Goal: Communication & Community: Answer question/provide support

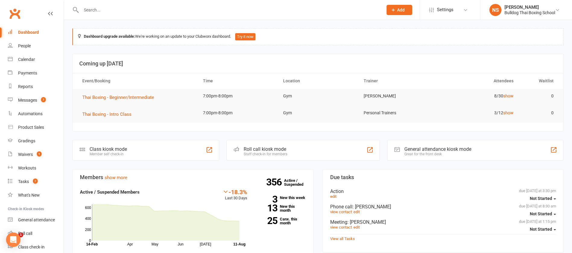
click at [112, 14] on div at bounding box center [225, 10] width 307 height 20
click at [93, 12] on input "text" at bounding box center [229, 10] width 300 height 8
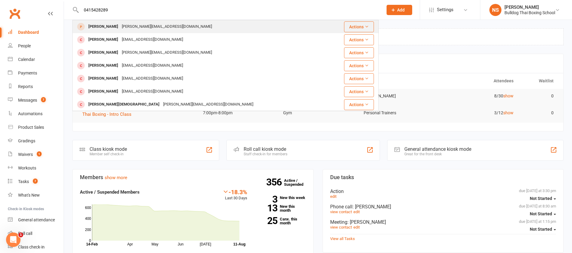
type input "0415428289"
click at [132, 27] on div "[PERSON_NAME][EMAIL_ADDRESS][DOMAIN_NAME]" at bounding box center [167, 26] width 94 height 9
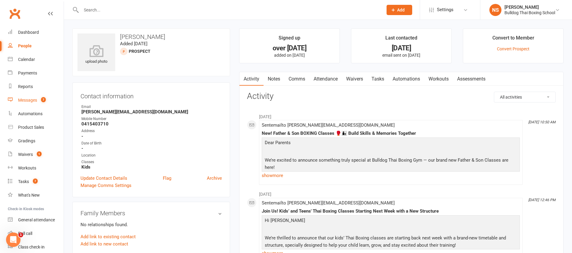
click at [30, 101] on div "Messages" at bounding box center [27, 100] width 19 height 5
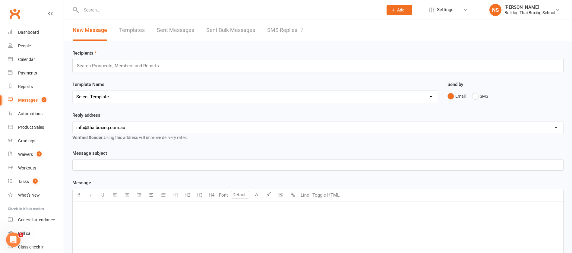
click at [275, 26] on link "SMS Replies 7" at bounding box center [285, 30] width 36 height 21
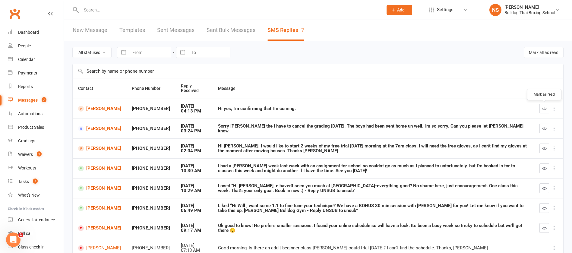
click at [545, 106] on button "button" at bounding box center [545, 109] width 10 height 10
click at [542, 125] on button "button" at bounding box center [545, 129] width 10 height 10
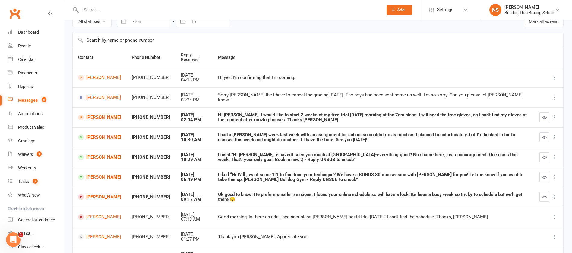
scroll to position [45, 0]
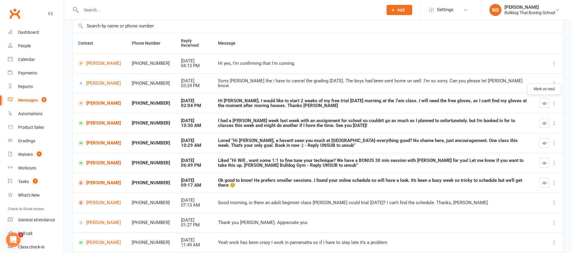
click at [546, 102] on icon "button" at bounding box center [545, 103] width 5 height 5
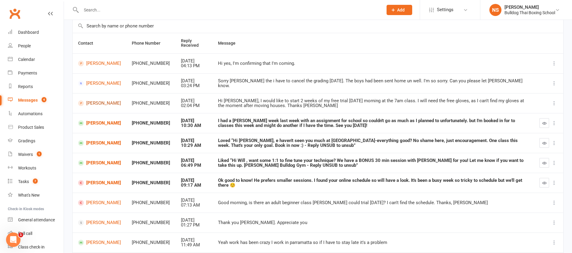
click at [94, 103] on link "[PERSON_NAME]" at bounding box center [99, 103] width 43 height 6
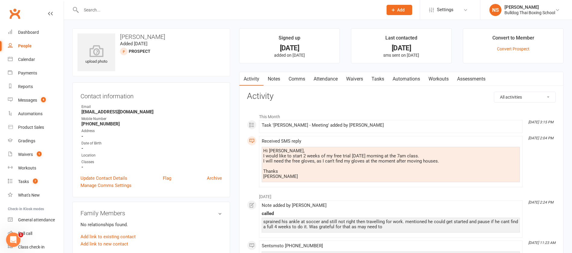
click at [276, 77] on link "Notes" at bounding box center [274, 79] width 21 height 14
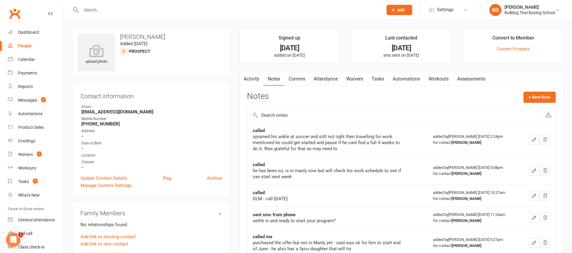
click at [252, 78] on link "Activity" at bounding box center [252, 79] width 24 height 14
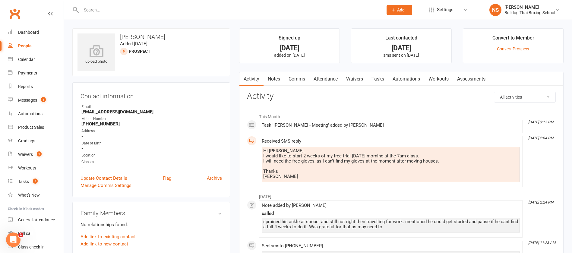
click at [297, 78] on link "Comms" at bounding box center [297, 79] width 25 height 14
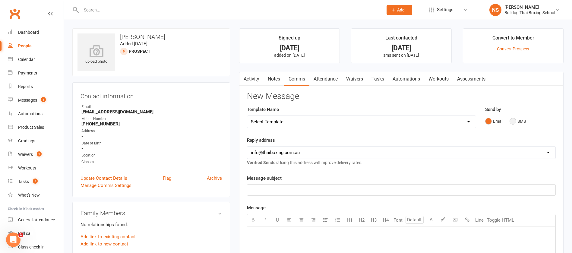
click at [511, 120] on button "SMS" at bounding box center [518, 121] width 16 height 11
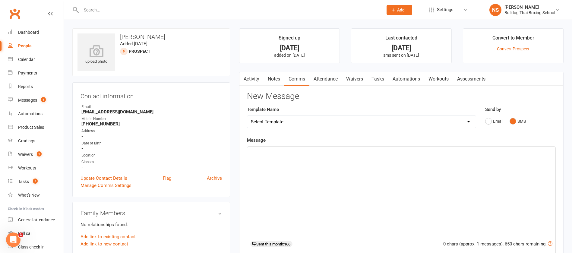
click at [266, 155] on p "﻿" at bounding box center [401, 151] width 301 height 7
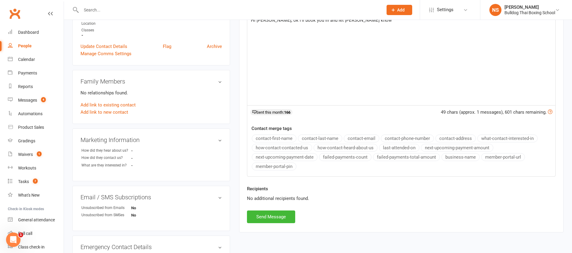
scroll to position [136, 0]
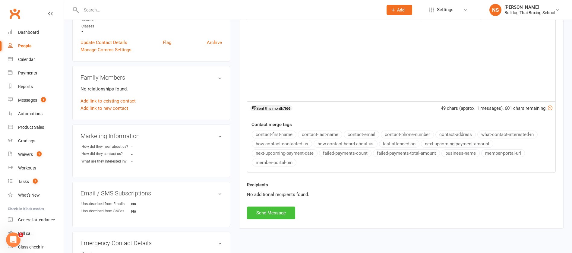
click at [277, 210] on button "Send Message" at bounding box center [271, 213] width 48 height 13
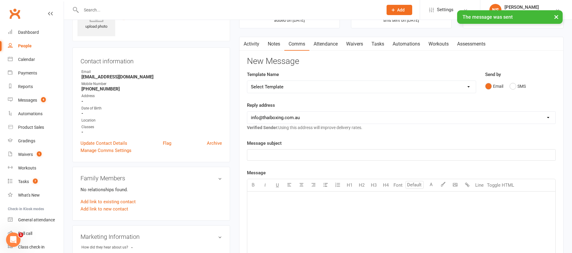
scroll to position [0, 0]
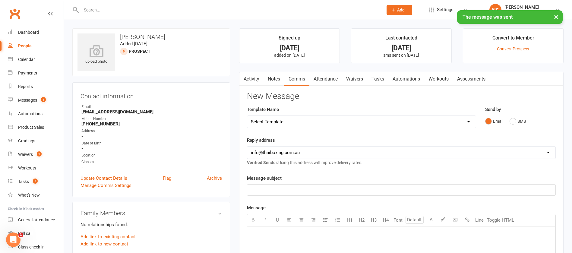
click at [276, 78] on link "Notes" at bounding box center [274, 79] width 21 height 14
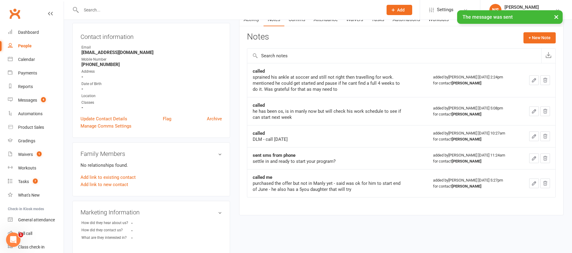
scroll to position [45, 0]
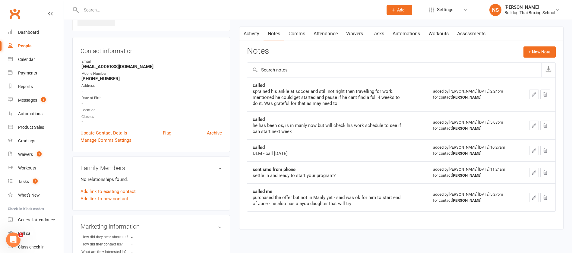
click at [253, 33] on link "Activity" at bounding box center [252, 34] width 24 height 14
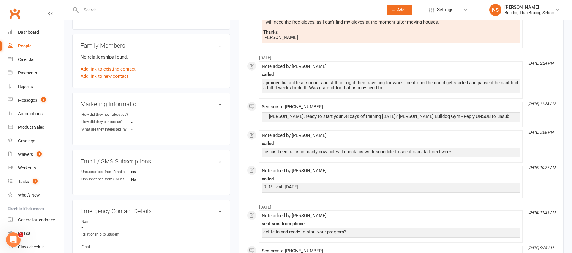
scroll to position [45, 0]
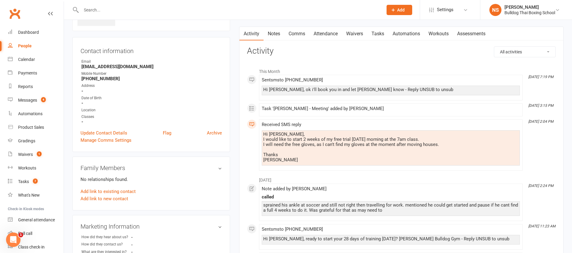
click at [323, 33] on link "Attendance" at bounding box center [326, 34] width 33 height 14
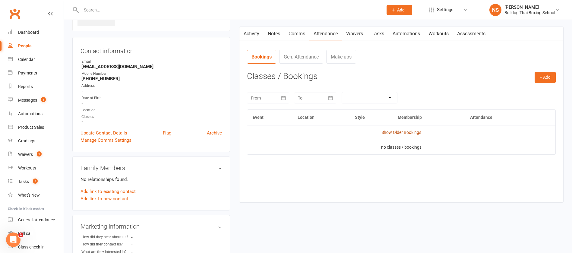
click at [400, 131] on link "Show Older Bookings" at bounding box center [402, 132] width 40 height 5
click at [250, 33] on link "Activity" at bounding box center [252, 34] width 24 height 14
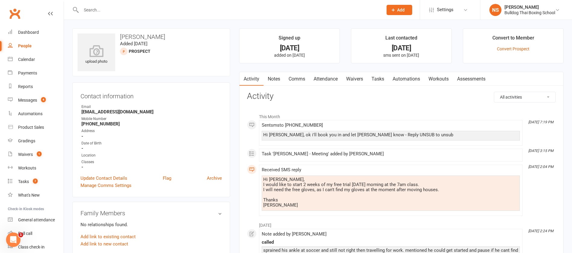
click at [353, 78] on link "Waivers" at bounding box center [354, 79] width 25 height 14
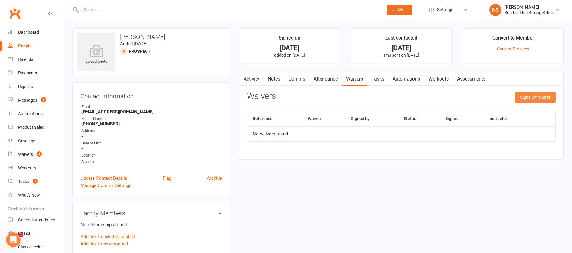
click at [528, 97] on button "Sign new Waiver" at bounding box center [535, 97] width 41 height 11
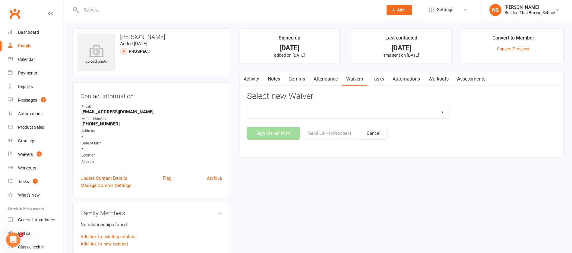
click at [353, 111] on select "12 Month Contract 14 Day Kick Off 28 Day 99 and RO 35 28 Day Kick Starter $149 …" at bounding box center [348, 112] width 202 height 12
select select "13055"
click at [247, 106] on select "12 Month Contract 14 Day Kick Off 28 Day 99 and RO 35 28 Day Kick Starter $149 …" at bounding box center [348, 112] width 202 height 12
click at [326, 134] on button "Send Link to [GEOGRAPHIC_DATA]" at bounding box center [329, 133] width 57 height 13
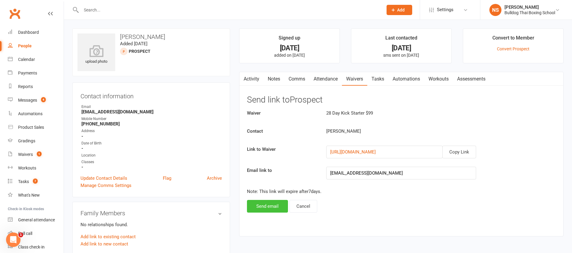
click at [270, 202] on button "Send email" at bounding box center [267, 206] width 41 height 13
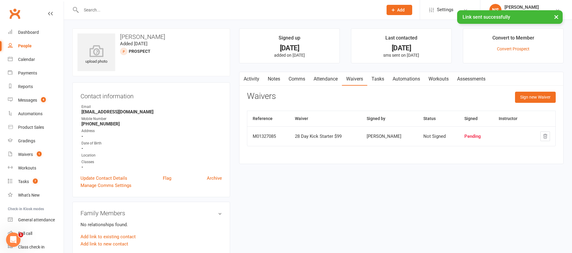
click at [296, 81] on link "Comms" at bounding box center [297, 79] width 25 height 14
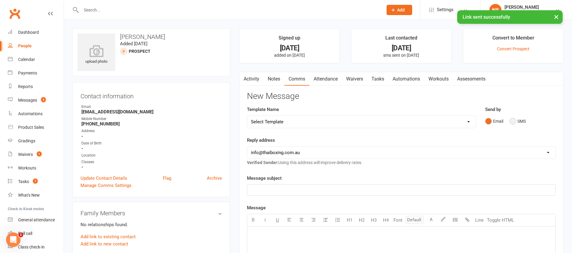
drag, startPoint x: 515, startPoint y: 120, endPoint x: 510, endPoint y: 125, distance: 6.6
click at [516, 120] on button "SMS" at bounding box center [518, 121] width 16 height 11
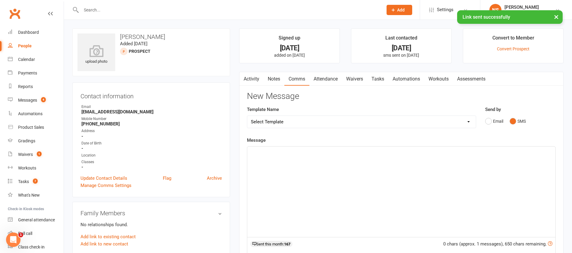
drag, startPoint x: 271, startPoint y: 160, endPoint x: 264, endPoint y: 159, distance: 7.6
click at [272, 160] on div "﻿" at bounding box center [401, 192] width 308 height 91
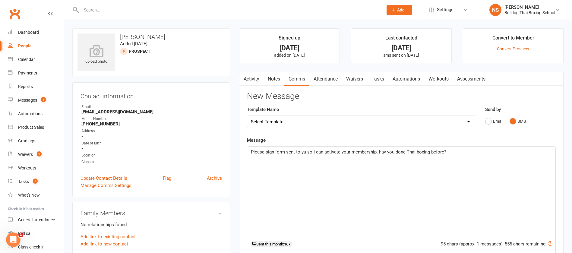
click at [385, 148] on p "Please sign form sent to yu so I can activate your membership. hav you done Tha…" at bounding box center [401, 151] width 301 height 7
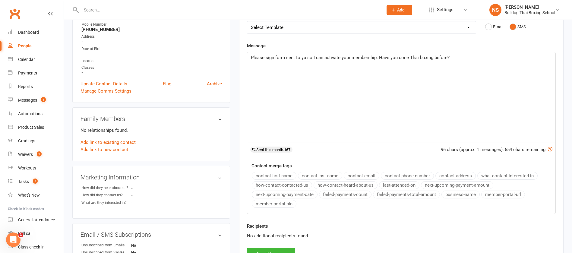
scroll to position [136, 0]
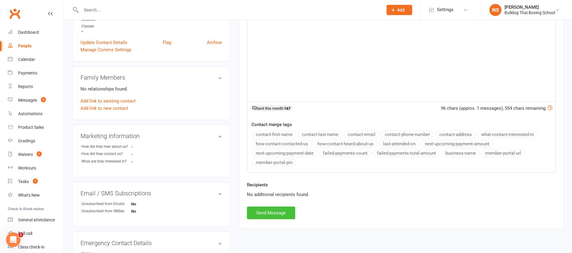
click at [293, 214] on button "Send Message" at bounding box center [271, 213] width 48 height 13
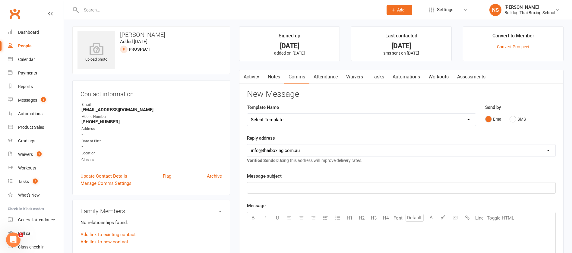
scroll to position [0, 0]
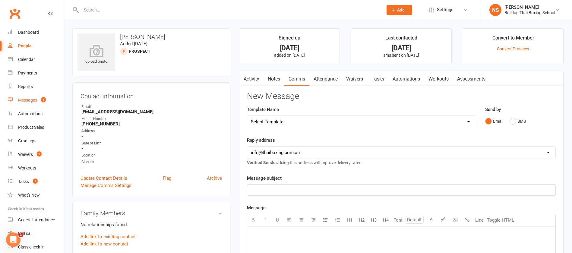
click at [28, 102] on div "Messages" at bounding box center [27, 100] width 19 height 5
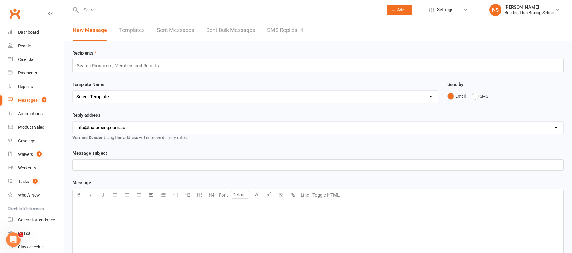
click at [286, 30] on link "SMS Replies 4" at bounding box center [285, 30] width 36 height 21
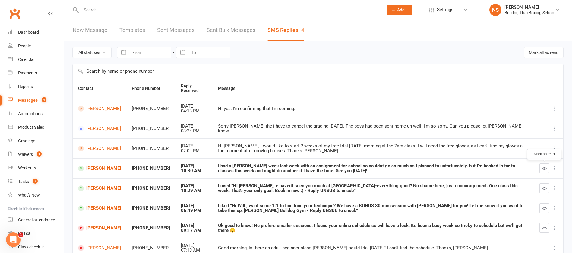
click at [547, 170] on button "button" at bounding box center [545, 169] width 10 height 10
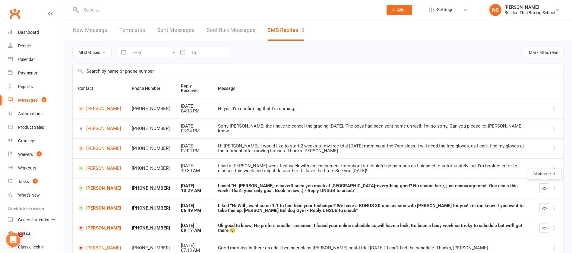
click at [544, 186] on button "button" at bounding box center [545, 188] width 10 height 10
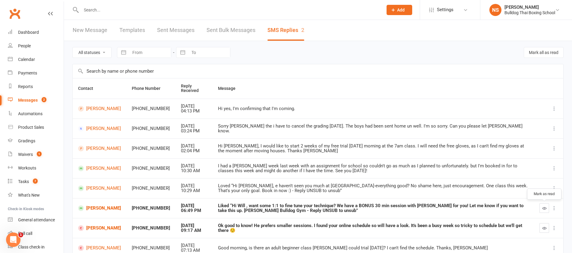
click at [545, 207] on icon "button" at bounding box center [545, 208] width 5 height 5
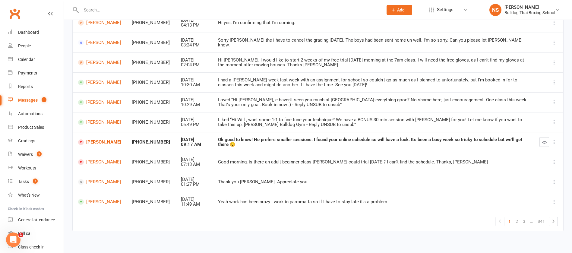
scroll to position [90, 0]
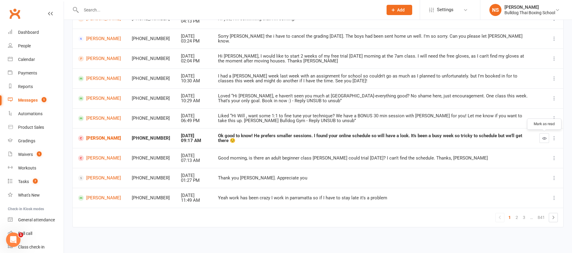
click at [546, 138] on icon "button" at bounding box center [545, 138] width 5 height 5
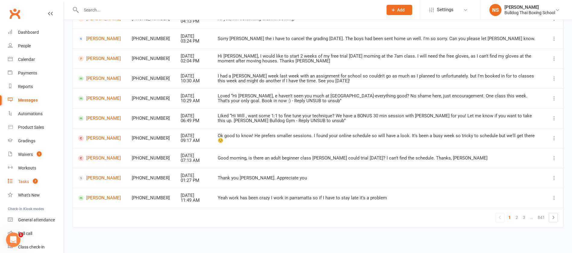
click at [25, 183] on div "Tasks" at bounding box center [23, 181] width 11 height 5
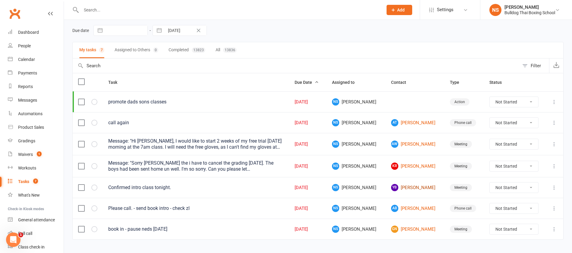
scroll to position [34, 0]
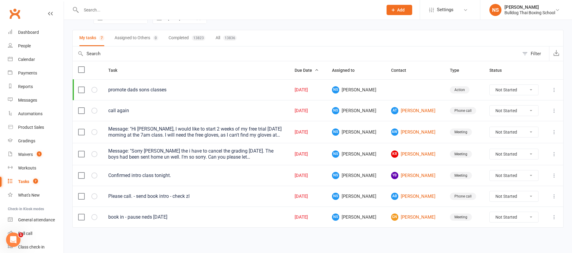
click at [532, 130] on select "Not Started In Progress Waiting Complete" at bounding box center [514, 132] width 49 height 10
click at [490, 127] on select "Not Started In Progress Waiting Complete" at bounding box center [514, 132] width 49 height 10
select select "unstarted"
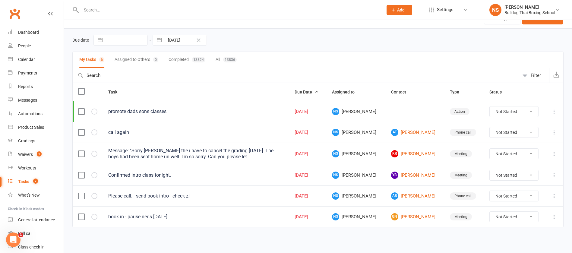
scroll to position [12, 0]
